Goal: Task Accomplishment & Management: Complete application form

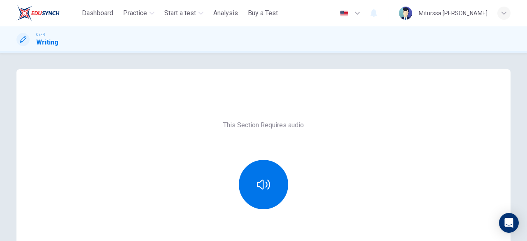
click at [278, 166] on div at bounding box center [263, 184] width 89 height 49
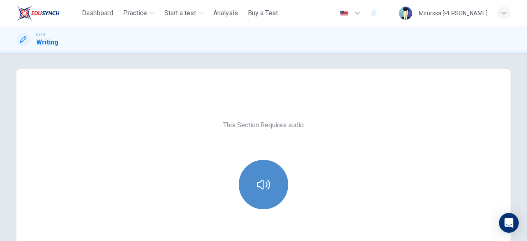
click at [269, 178] on button "button" at bounding box center [263, 184] width 49 height 49
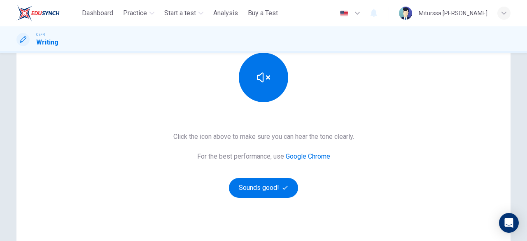
scroll to position [121, 0]
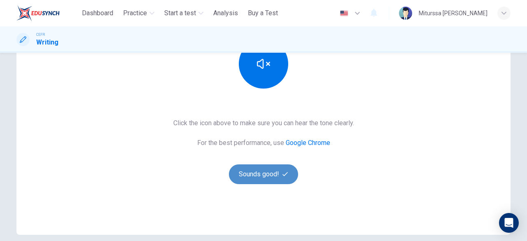
click at [260, 182] on button "Sounds good!" at bounding box center [263, 174] width 69 height 20
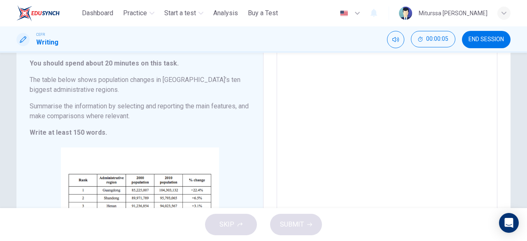
scroll to position [4, 0]
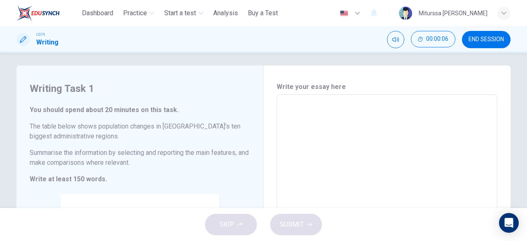
click at [412, 110] on textarea at bounding box center [387, 216] width 209 height 230
type textarea "*"
type textarea "**"
type textarea "*"
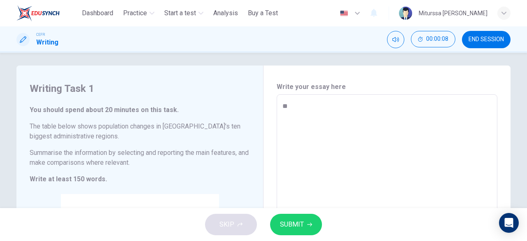
type textarea "**"
click at [321, 217] on div "SKIP SUBMIT" at bounding box center [263, 224] width 527 height 33
click at [309, 225] on icon "button" at bounding box center [309, 224] width 5 height 5
type textarea "*"
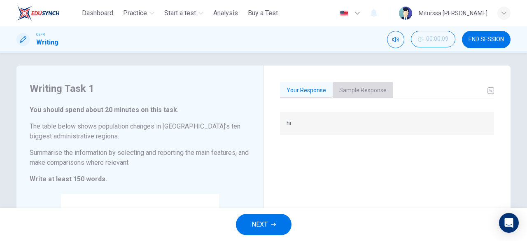
click at [352, 92] on button "Sample Response" at bounding box center [363, 90] width 61 height 17
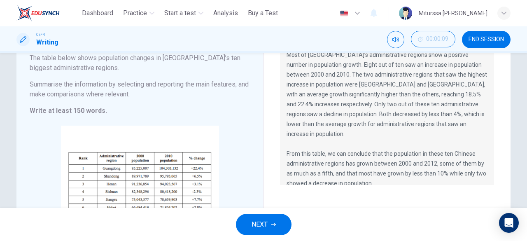
scroll to position [87, 0]
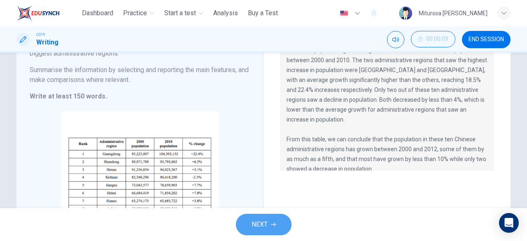
click at [270, 225] on button "NEXT" at bounding box center [264, 224] width 56 height 21
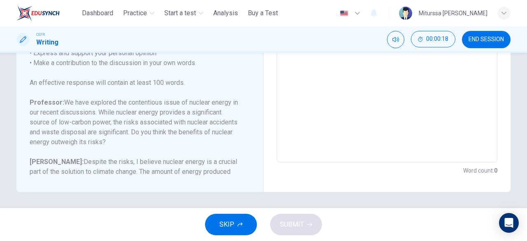
scroll to position [53, 0]
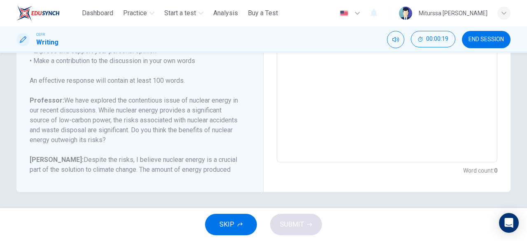
drag, startPoint x: 179, startPoint y: 120, endPoint x: 203, endPoint y: 146, distance: 35.6
click at [203, 146] on div "Question Your professor is teaching a class on Environmental Science. Write a p…" at bounding box center [135, 115] width 211 height 237
drag, startPoint x: 61, startPoint y: 97, endPoint x: 144, endPoint y: 133, distance: 90.6
click at [144, 133] on h6 "Professor: We have explored the contentious issue of nuclear energy in our rece…" at bounding box center [135, 120] width 211 height 49
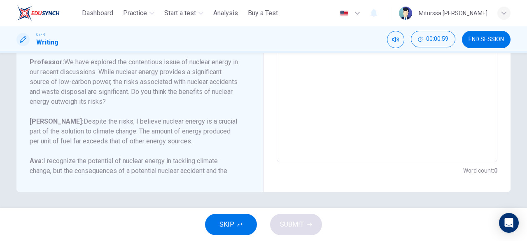
scroll to position [111, 0]
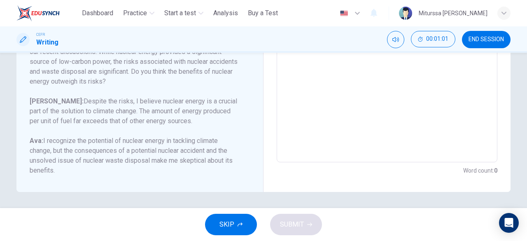
click at [367, 149] on textarea at bounding box center [387, 25] width 209 height 262
type textarea "*"
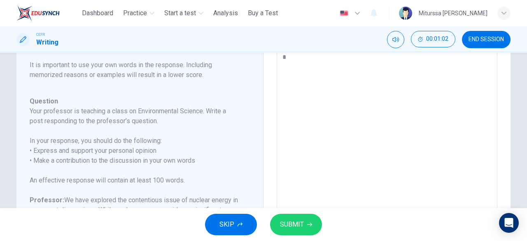
type textarea "**"
type textarea "*"
type textarea "**"
click at [304, 236] on div "SKIP SUBMIT" at bounding box center [263, 224] width 527 height 33
click at [304, 226] on button "SUBMIT" at bounding box center [296, 224] width 52 height 21
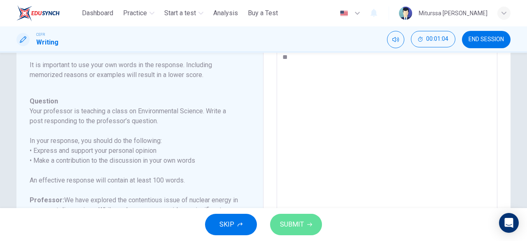
type textarea "*"
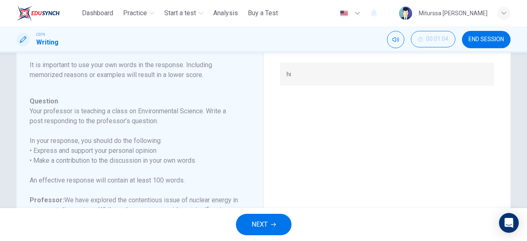
scroll to position [0, 0]
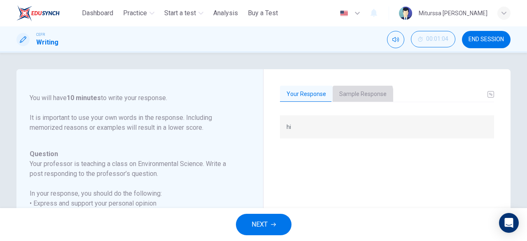
click at [348, 98] on button "Sample Response" at bounding box center [363, 94] width 61 height 17
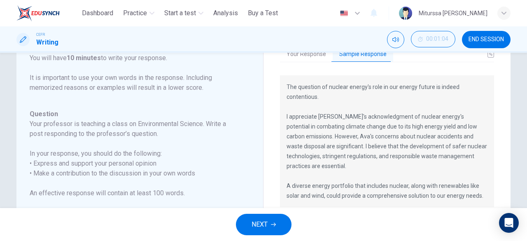
scroll to position [38, 0]
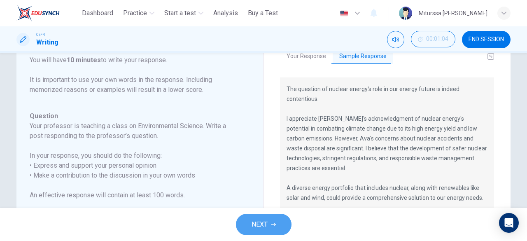
click at [283, 218] on button "NEXT" at bounding box center [264, 224] width 56 height 21
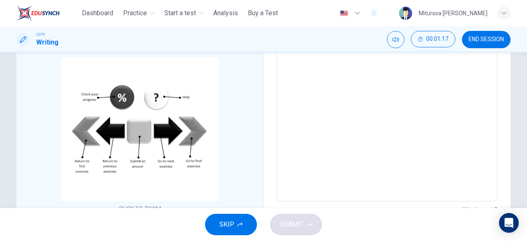
scroll to position [152, 0]
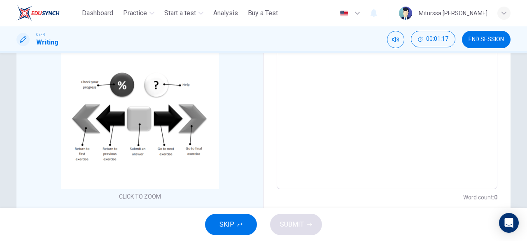
click at [412, 133] on textarea at bounding box center [387, 68] width 209 height 230
type textarea "*"
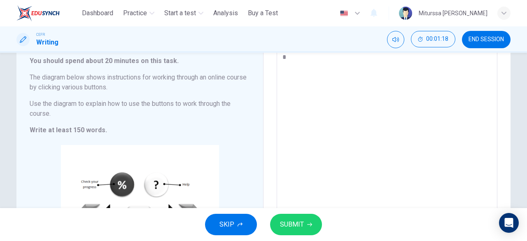
type textarea "**"
type textarea "*"
type textarea "**"
click at [292, 224] on span "SUBMIT" at bounding box center [292, 225] width 24 height 12
type textarea "*"
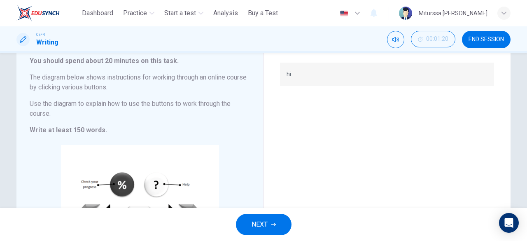
scroll to position [0, 0]
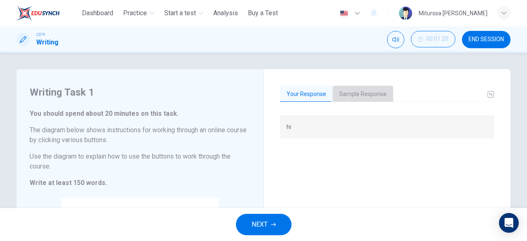
click at [351, 96] on button "Sample Response" at bounding box center [363, 94] width 61 height 17
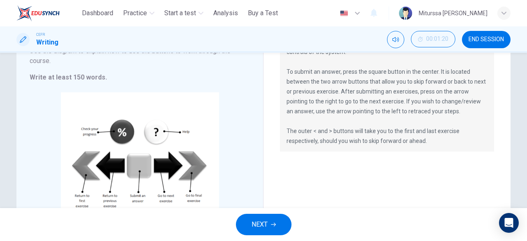
scroll to position [104, 0]
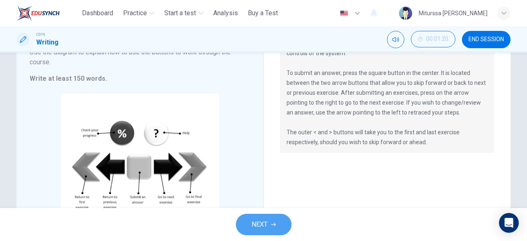
click at [276, 224] on button "NEXT" at bounding box center [264, 224] width 56 height 21
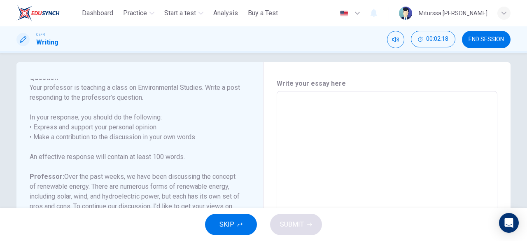
scroll to position [2, 0]
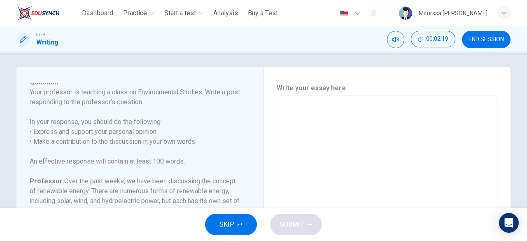
click at [331, 123] on textarea at bounding box center [387, 234] width 209 height 262
type textarea "*"
type textarea "**"
type textarea "*"
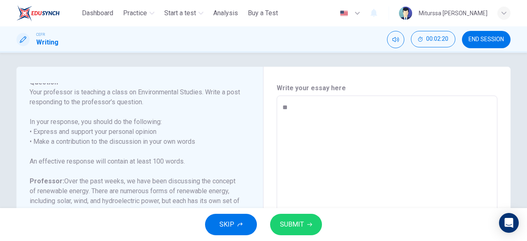
type textarea "**"
click at [306, 213] on div "SKIP SUBMIT" at bounding box center [263, 224] width 527 height 33
click at [305, 218] on button "SUBMIT" at bounding box center [296, 224] width 52 height 21
type textarea "*"
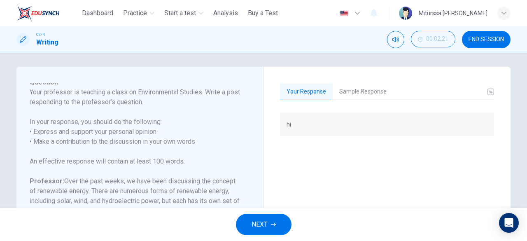
click at [344, 89] on button "Sample Response" at bounding box center [363, 91] width 61 height 17
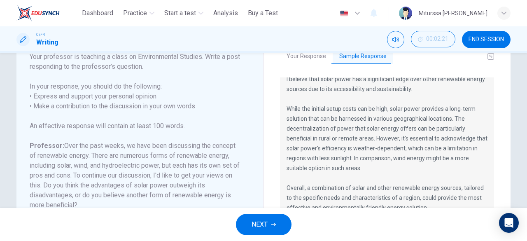
scroll to position [36, 0]
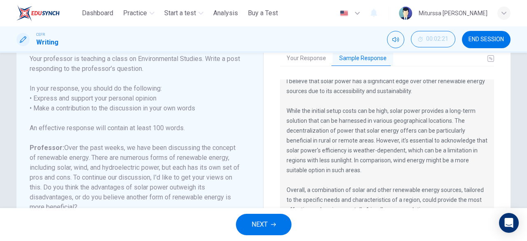
drag, startPoint x: 286, startPoint y: 110, endPoint x: 372, endPoint y: 141, distance: 91.6
click at [372, 141] on p "I believe that solar power has a significant edge over other renewable energy s…" at bounding box center [387, 145] width 201 height 138
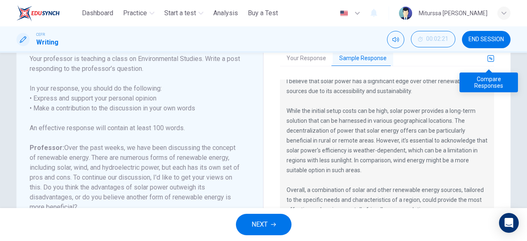
click at [488, 60] on icon "basic tabs example" at bounding box center [491, 58] width 7 height 7
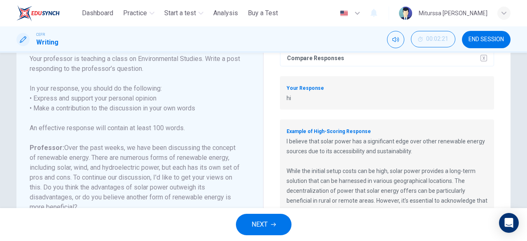
click at [487, 60] on div "Compare Responses" at bounding box center [387, 58] width 214 height 16
click at [478, 59] on div "Compare Responses" at bounding box center [387, 58] width 214 height 16
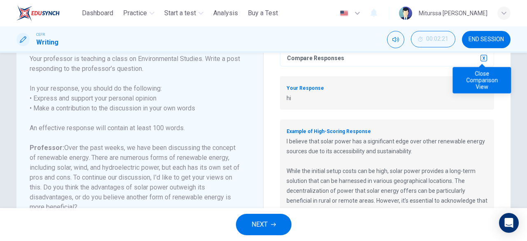
click at [481, 59] on icon "button" at bounding box center [484, 58] width 7 height 7
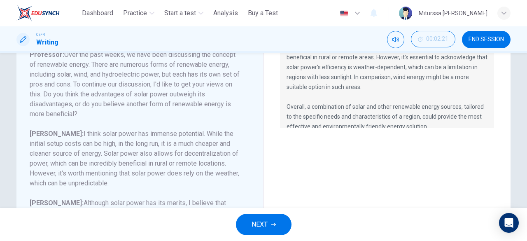
scroll to position [125, 0]
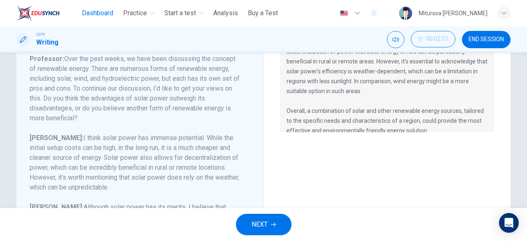
click at [99, 16] on span "Dashboard" at bounding box center [97, 13] width 31 height 10
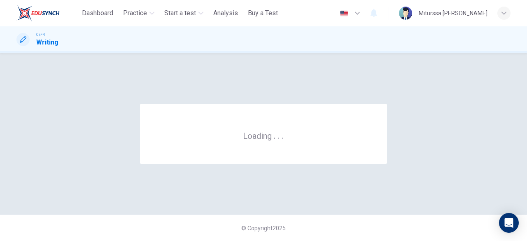
scroll to position [0, 0]
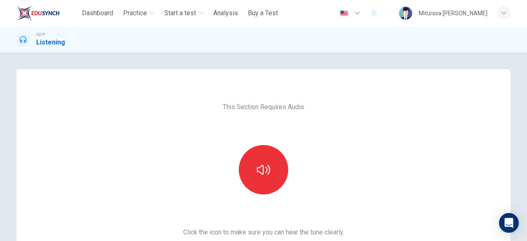
click at [342, 154] on div "This Section Requires Audio Click the icon to make sure you can hear the tune c…" at bounding box center [264, 212] width 174 height 286
